Goal: Task Accomplishment & Management: Manage account settings

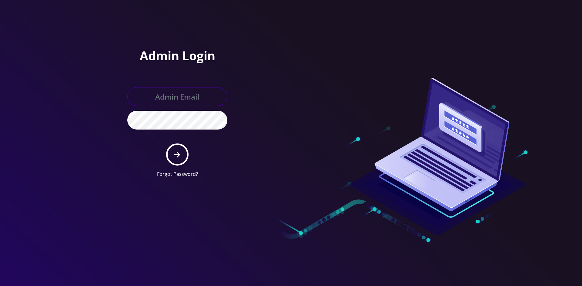
type input "[EMAIL_ADDRESS][DOMAIN_NAME]"
click at [183, 148] on button "submit" at bounding box center [177, 155] width 22 height 22
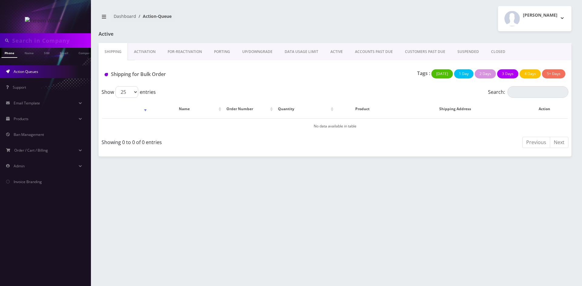
click at [333, 50] on link "ACTIVE" at bounding box center [336, 52] width 25 height 18
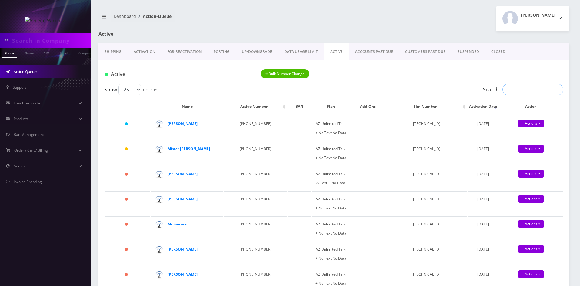
click at [514, 92] on input "Search:" at bounding box center [533, 90] width 61 height 12
click at [180, 124] on strong "Mr. Biener" at bounding box center [183, 123] width 30 height 5
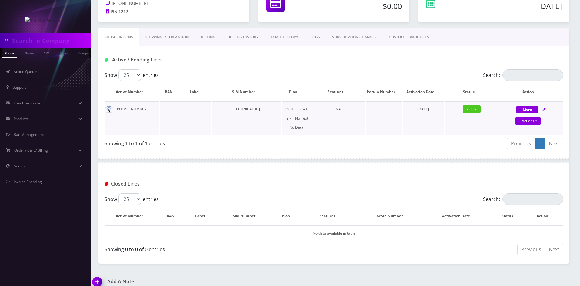
scroll to position [91, 0]
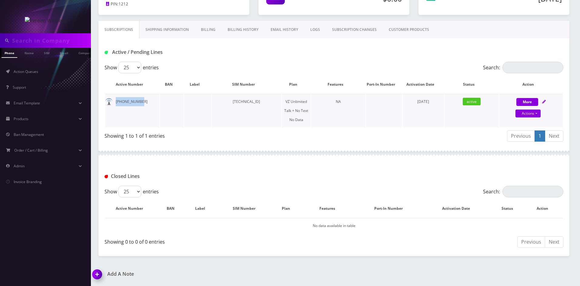
drag, startPoint x: 116, startPoint y: 102, endPoint x: 141, endPoint y: 102, distance: 25.2
click at [141, 102] on td "[PHONE_NUMBER]" at bounding box center [132, 111] width 54 height 34
copy td "[PHONE_NUMBER]"
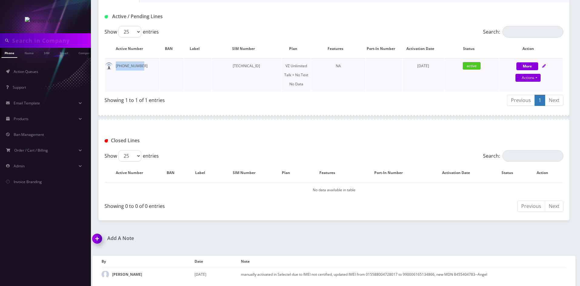
click at [544, 64] on icon at bounding box center [544, 66] width 4 height 4
select select "408"
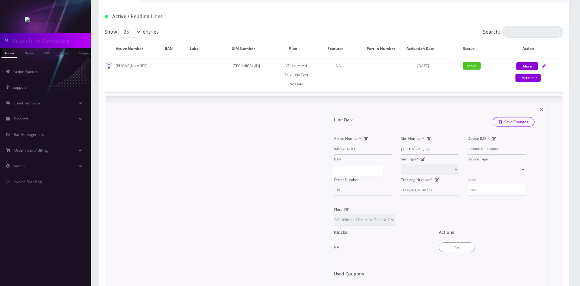
click at [429, 137] on icon at bounding box center [429, 139] width 4 height 4
drag, startPoint x: 421, startPoint y: 149, endPoint x: 454, endPoint y: 149, distance: 32.1
click at [454, 149] on input "89148000011835963693" at bounding box center [430, 149] width 58 height 12
click at [414, 149] on input "89148000006309923108" at bounding box center [430, 149] width 58 height 12
click at [417, 149] on input "89148000006309923108" at bounding box center [430, 149] width 58 height 12
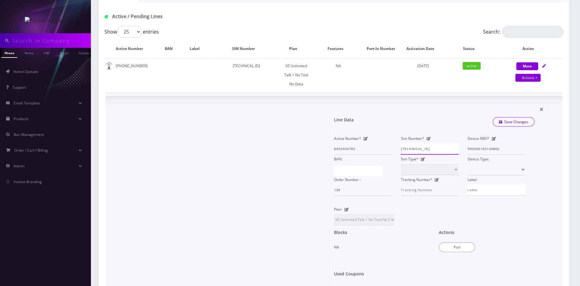
click at [419, 149] on input "89148000006309923108" at bounding box center [430, 149] width 58 height 12
click at [421, 149] on input "89148000006309923108" at bounding box center [430, 149] width 58 height 12
click at [422, 150] on input "89148000006309923108" at bounding box center [430, 149] width 58 height 12
type input "89148000006309923108"
click at [451, 133] on div "Line Data Save Changes" at bounding box center [435, 123] width 210 height 21
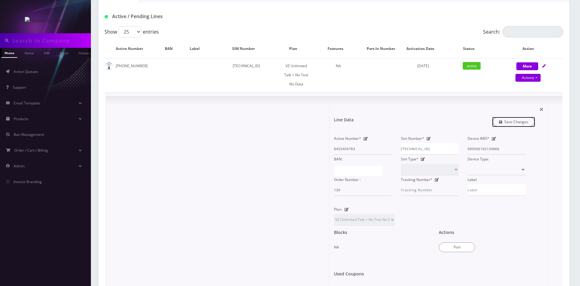
click at [505, 121] on link "Save Changes" at bounding box center [514, 121] width 42 height 9
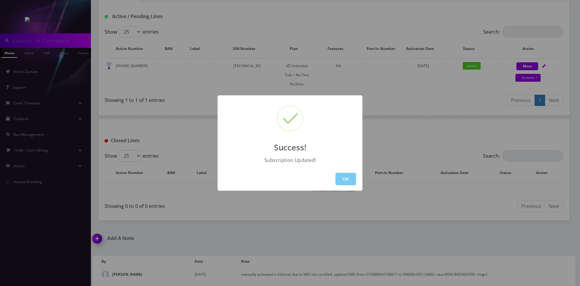
click at [344, 180] on button "OK" at bounding box center [346, 179] width 21 height 12
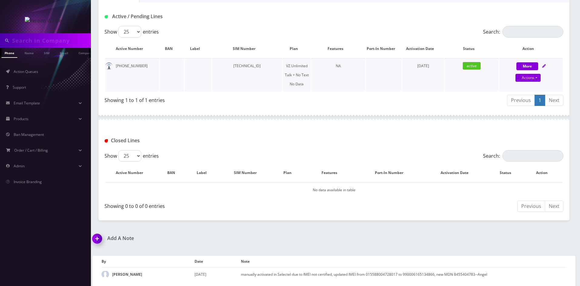
drag, startPoint x: 220, startPoint y: 65, endPoint x: 279, endPoint y: 64, distance: 58.5
click at [279, 64] on td "89148000006309923108" at bounding box center [247, 75] width 70 height 34
copy td "89148000006309923108"
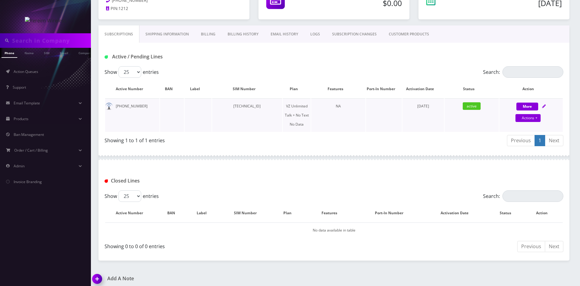
scroll to position [5, 0]
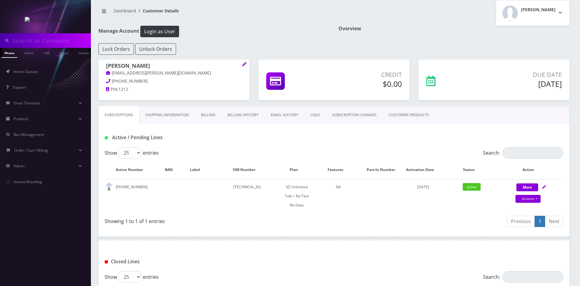
click at [229, 115] on link "Billing History" at bounding box center [243, 115] width 43 height 18
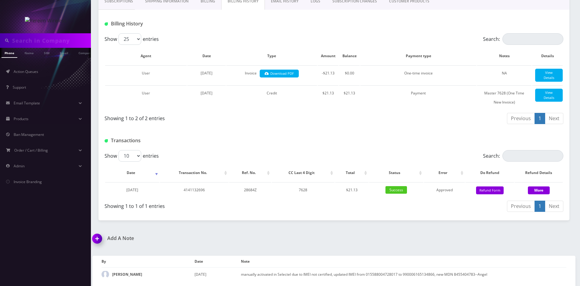
scroll to position [125, 0]
